Goal: Task Accomplishment & Management: Manage account settings

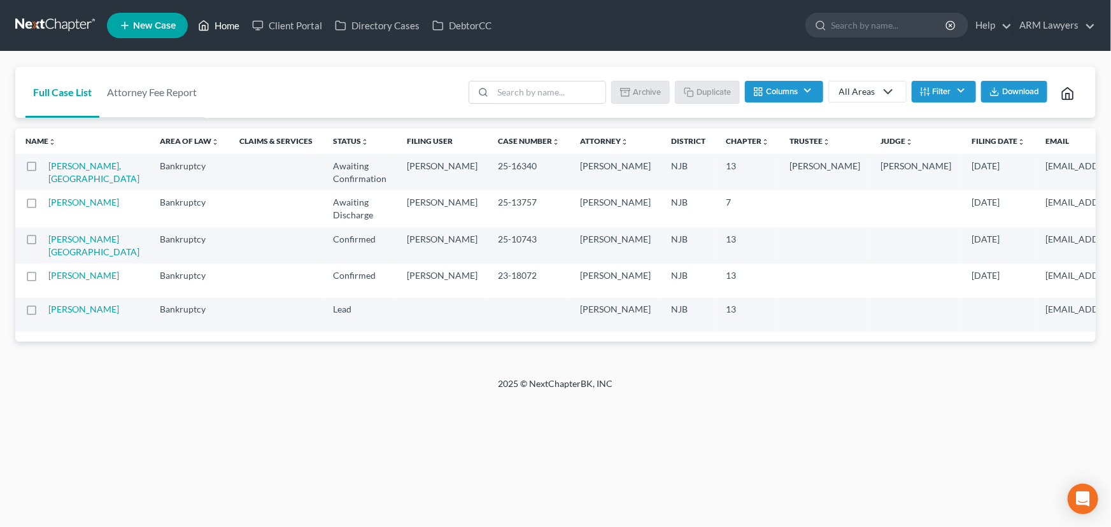
click at [230, 18] on link "Home" at bounding box center [219, 25] width 54 height 23
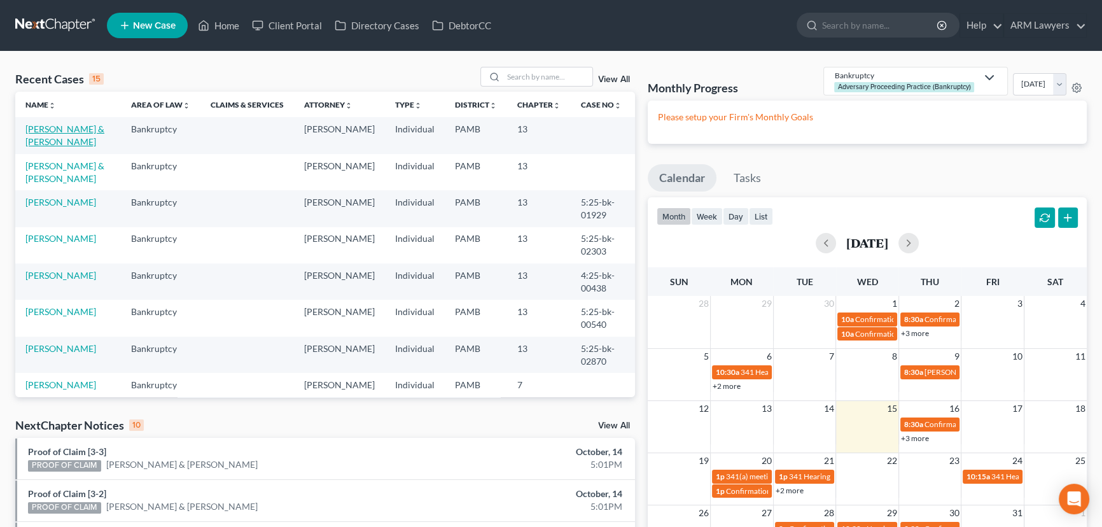
click at [62, 127] on link "[PERSON_NAME] & [PERSON_NAME]" at bounding box center [64, 135] width 79 height 24
select select "9"
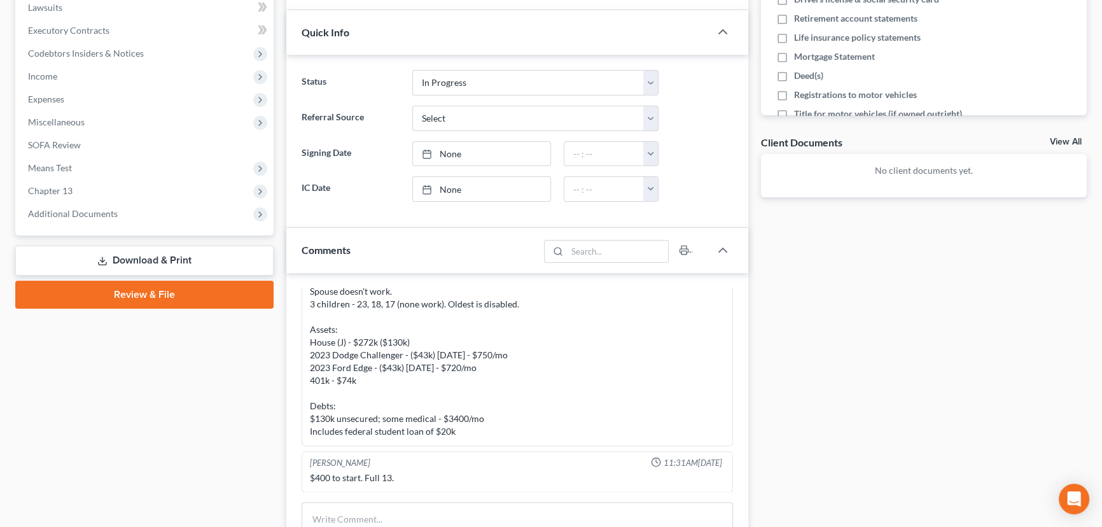
scroll to position [347, 0]
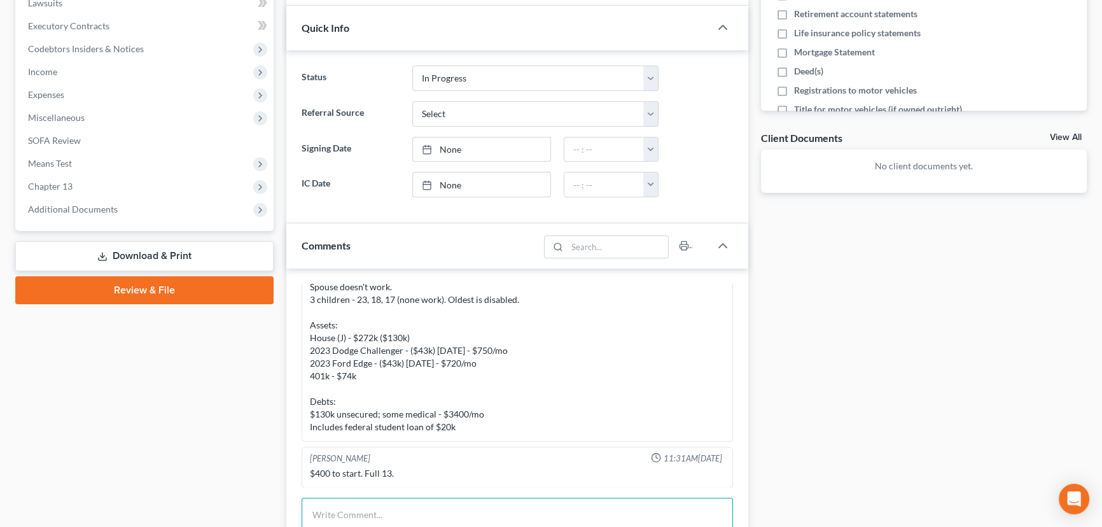
click at [432, 502] on textarea at bounding box center [518, 521] width 432 height 47
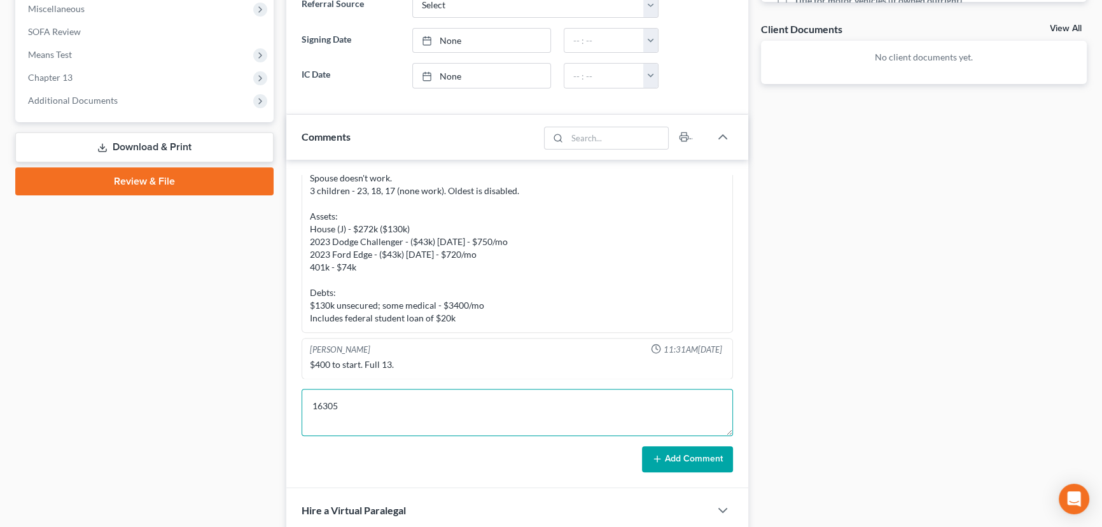
scroll to position [463, 0]
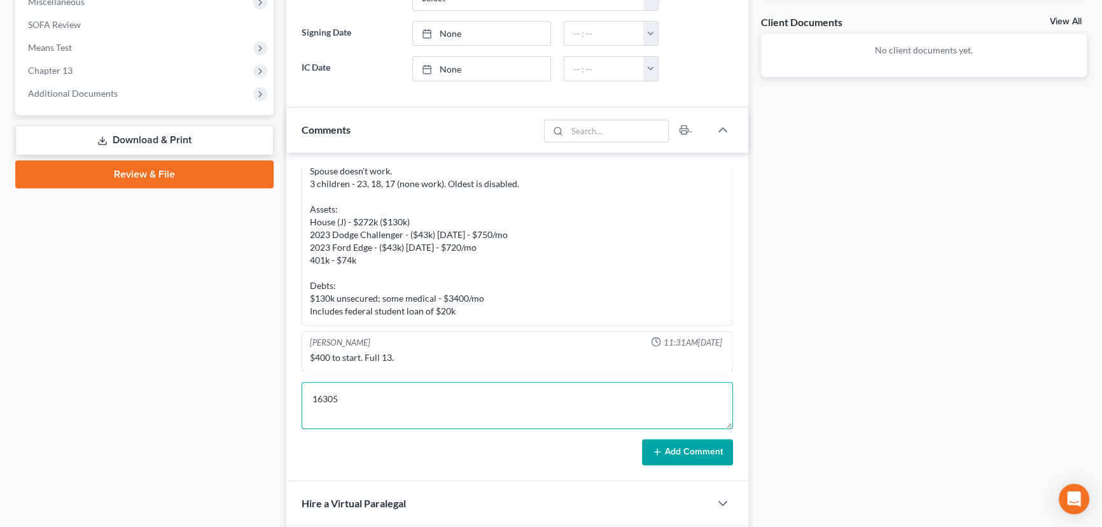
type textarea "16305"
click at [726, 448] on button "Add Comment" at bounding box center [687, 452] width 91 height 27
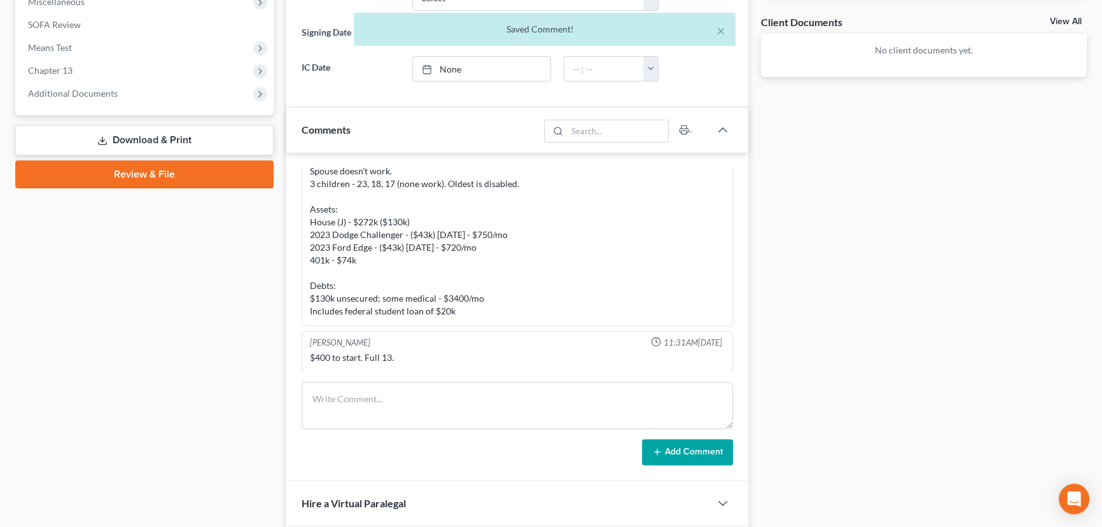
scroll to position [95, 0]
